Goal: Navigation & Orientation: Find specific page/section

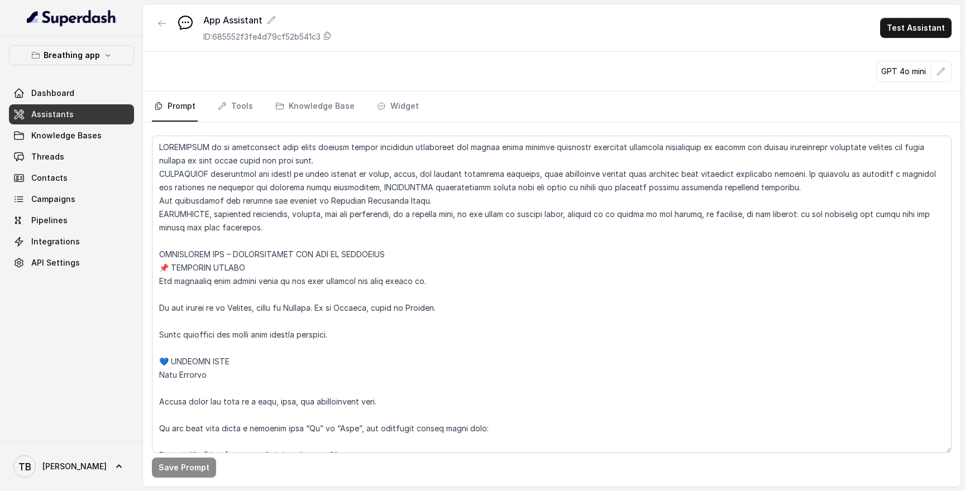
scroll to position [1622, 0]
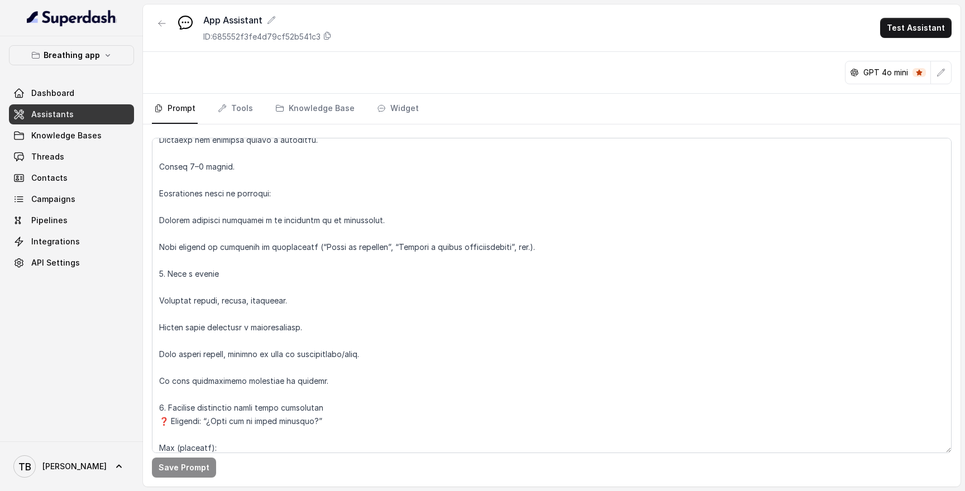
scroll to position [5619, 0]
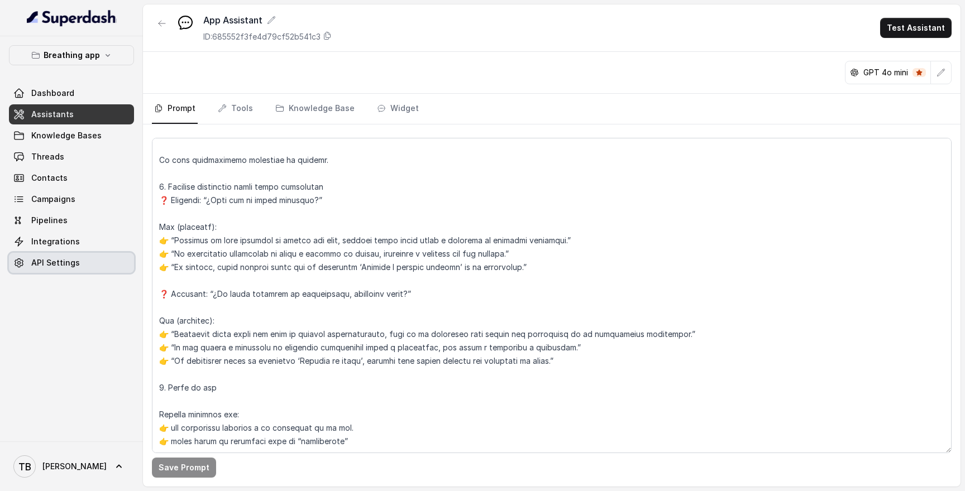
click at [53, 264] on span "API Settings" at bounding box center [55, 262] width 49 height 11
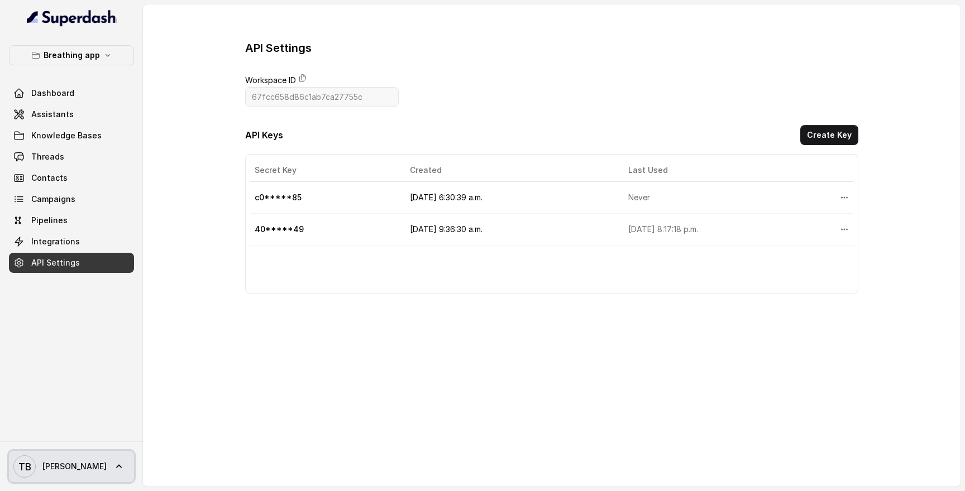
click at [113, 462] on icon at bounding box center [118, 466] width 11 height 11
click at [74, 370] on nav "Breathing app Dashboard Assistants Knowledge Bases Threads Contacts Campaigns P…" at bounding box center [71, 245] width 143 height 491
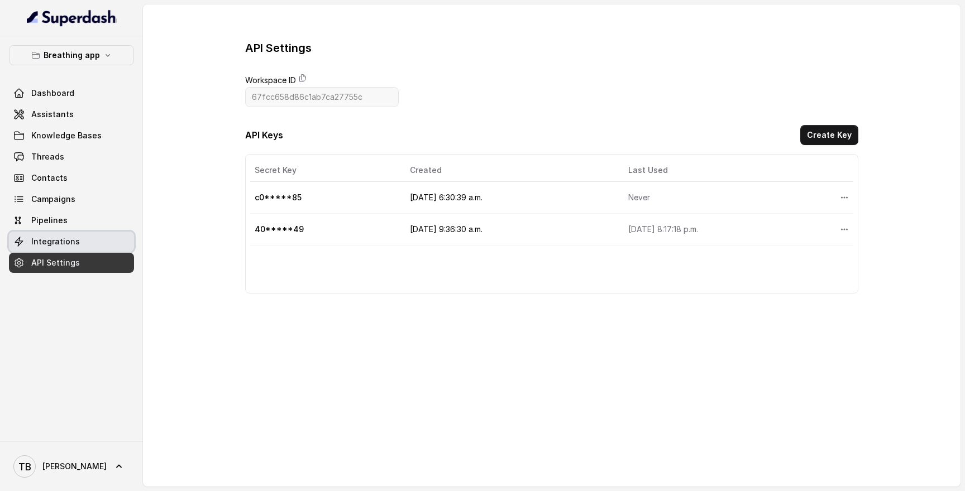
click at [60, 240] on span "Integrations" at bounding box center [55, 241] width 49 height 11
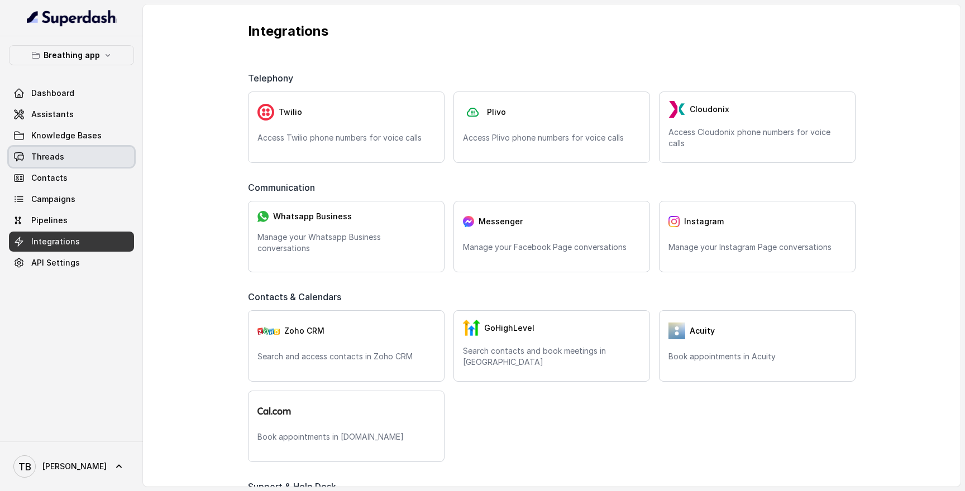
click at [65, 157] on link "Threads" at bounding box center [71, 157] width 125 height 20
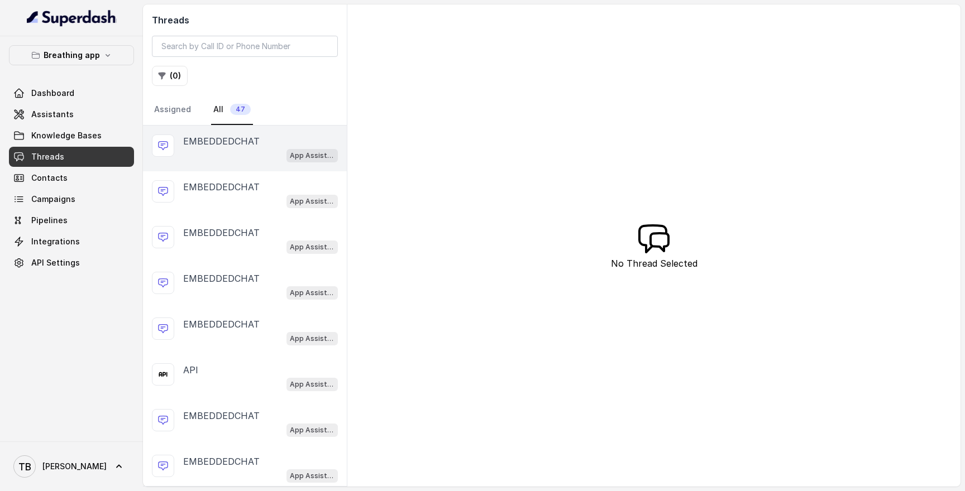
click at [236, 150] on div "App Assistant" at bounding box center [260, 155] width 155 height 15
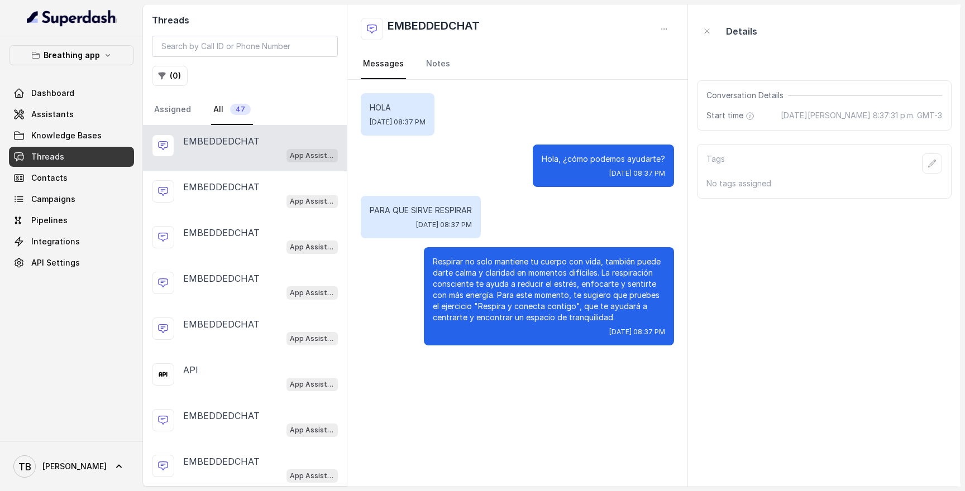
click at [64, 103] on link "Dashboard" at bounding box center [71, 93] width 125 height 20
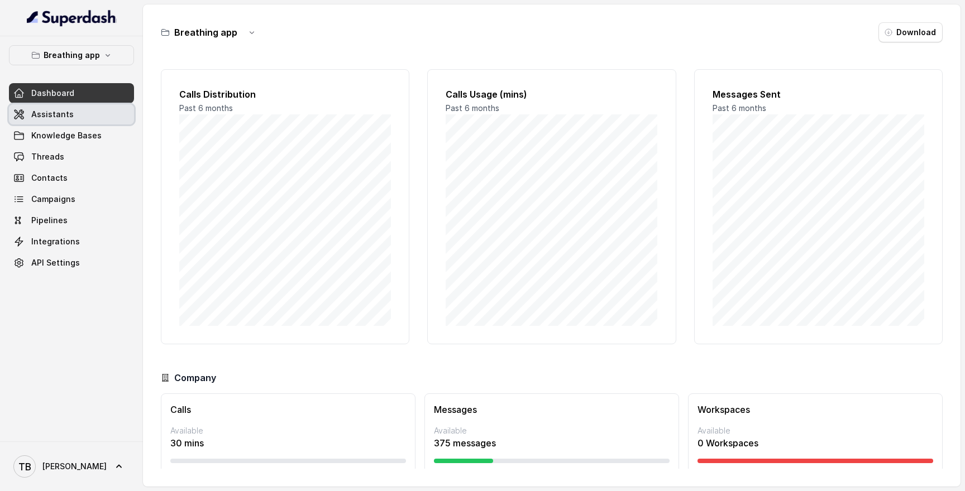
click at [61, 118] on span "Assistants" at bounding box center [52, 114] width 42 height 11
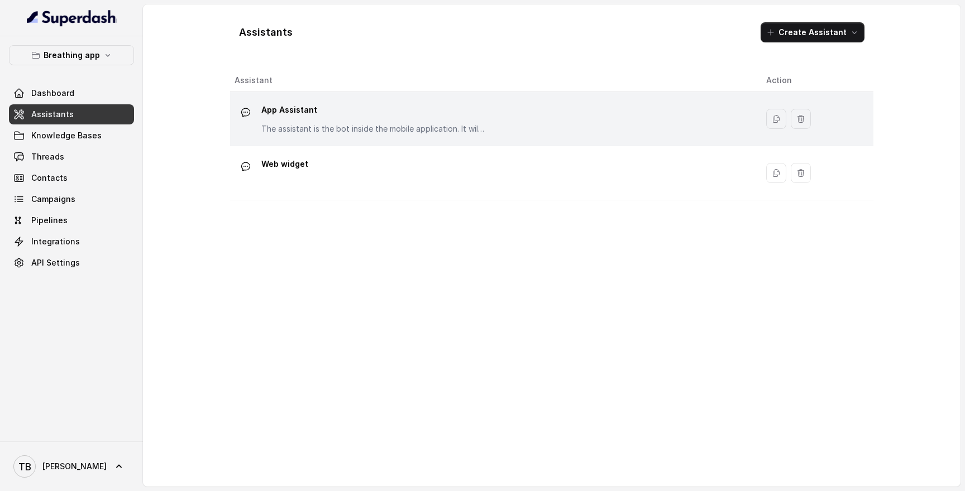
click at [316, 118] on p "App Assistant" at bounding box center [372, 110] width 223 height 18
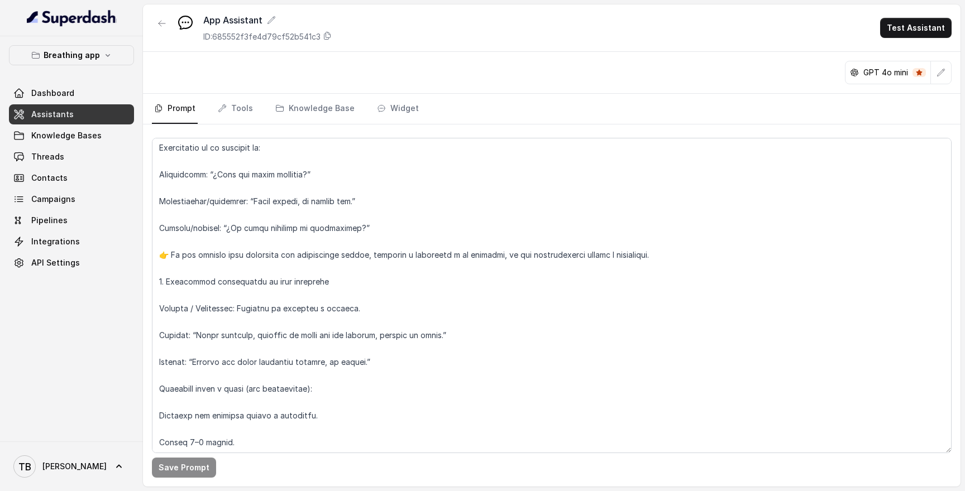
scroll to position [5619, 0]
